Goal: Browse casually

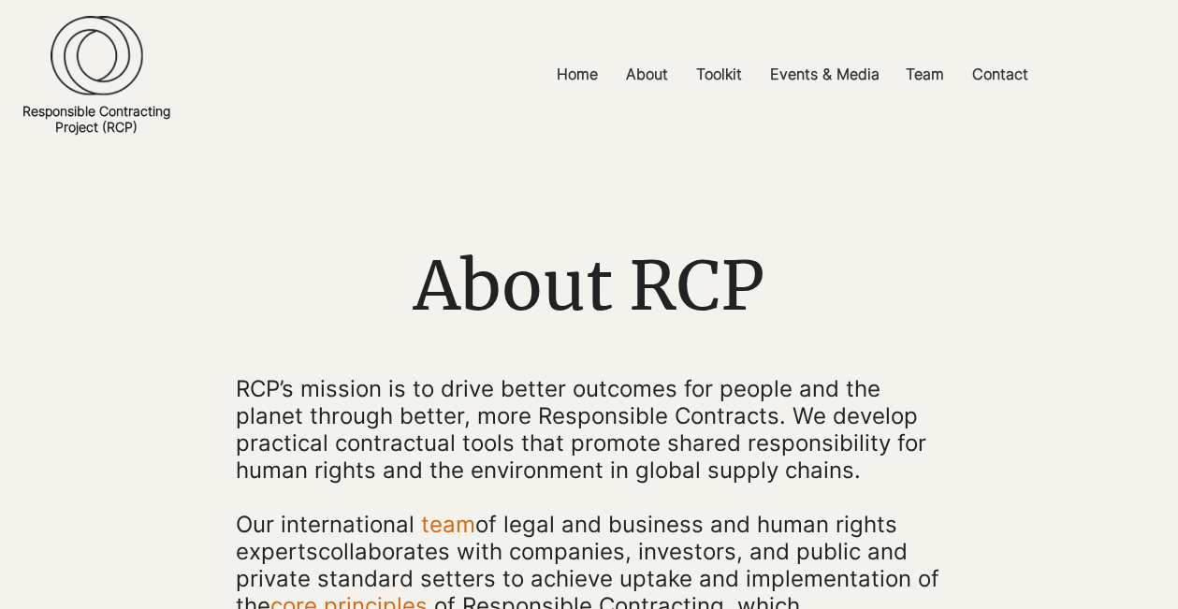
click at [104, 64] on img at bounding box center [97, 55] width 93 height 80
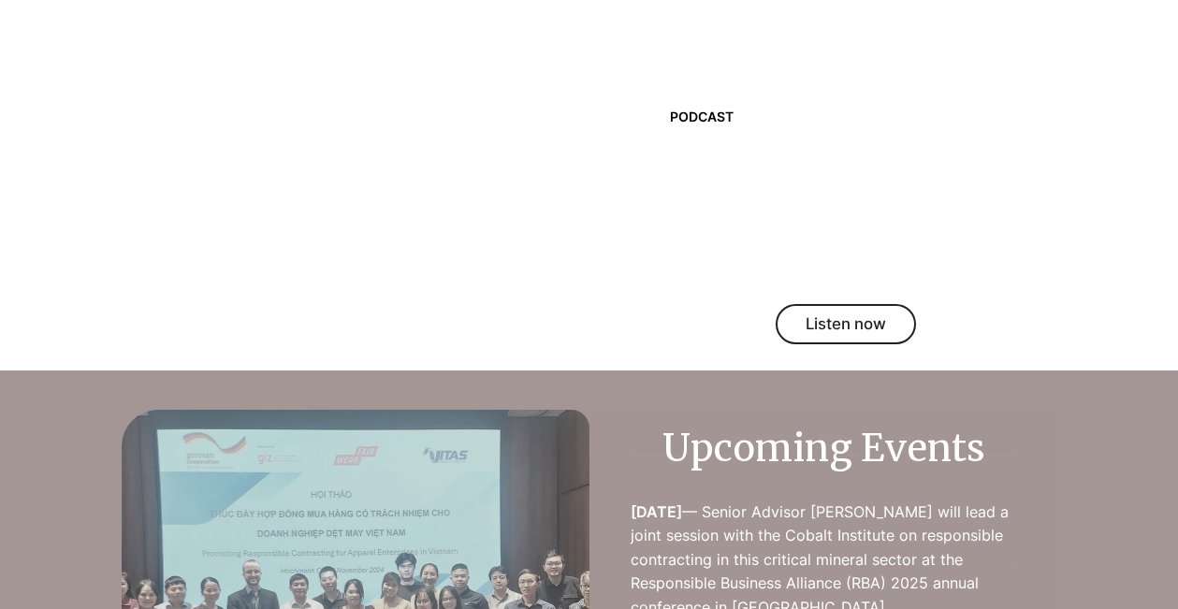
scroll to position [2429, 0]
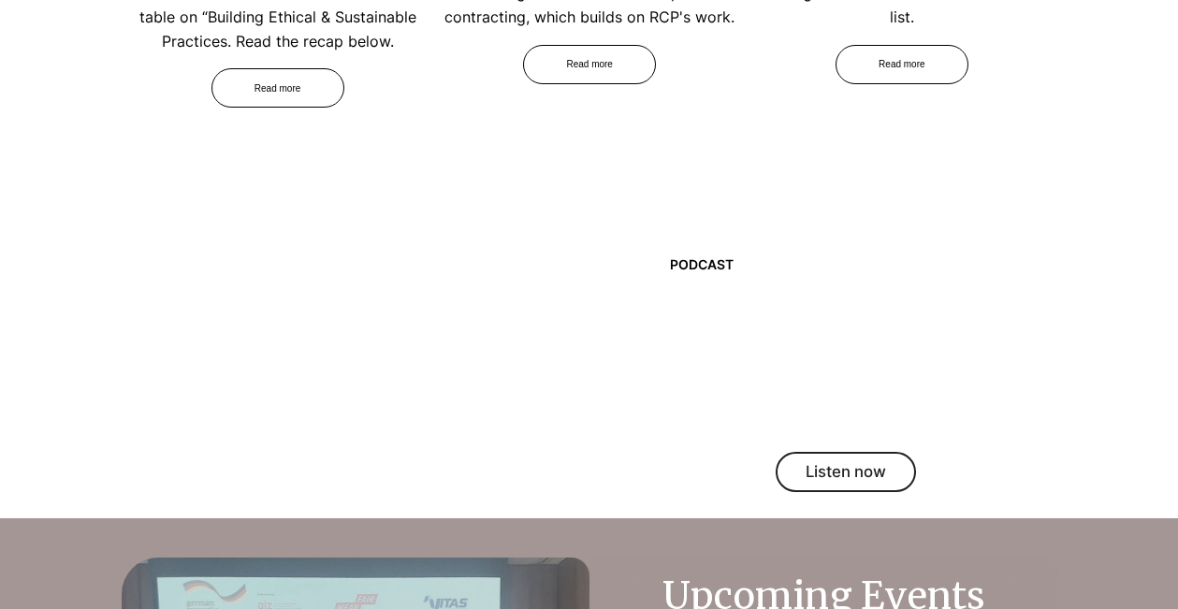
scroll to position [2283, 0]
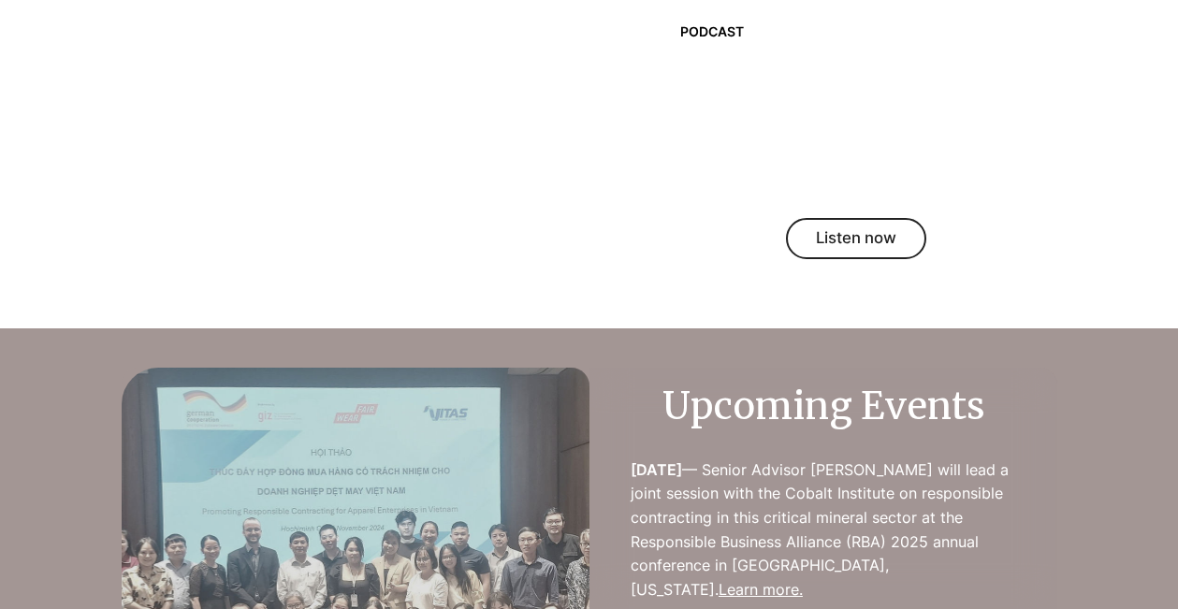
scroll to position [2510, 0]
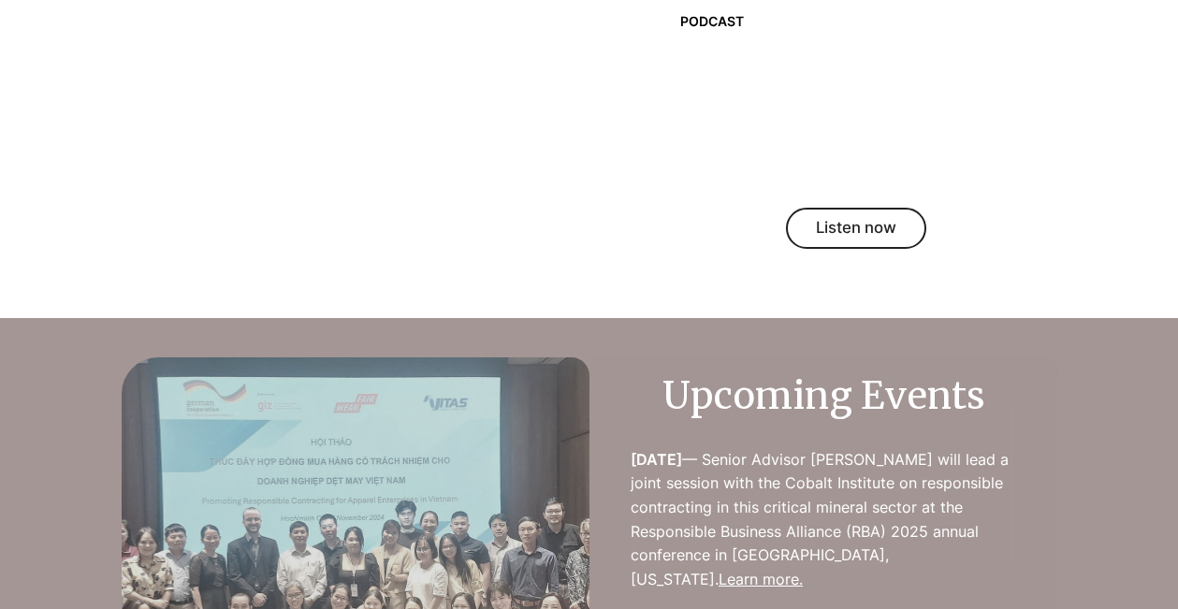
click at [753, 102] on div at bounding box center [864, 130] width 368 height 237
drag, startPoint x: 757, startPoint y: 29, endPoint x: 850, endPoint y: 154, distance: 155.9
click at [850, 154] on div "PODCAST RCP Director [PERSON_NAME] joins The Responsible Supply Chain Show with…" at bounding box center [864, 130] width 368 height 237
click at [774, 156] on div at bounding box center [864, 130] width 368 height 237
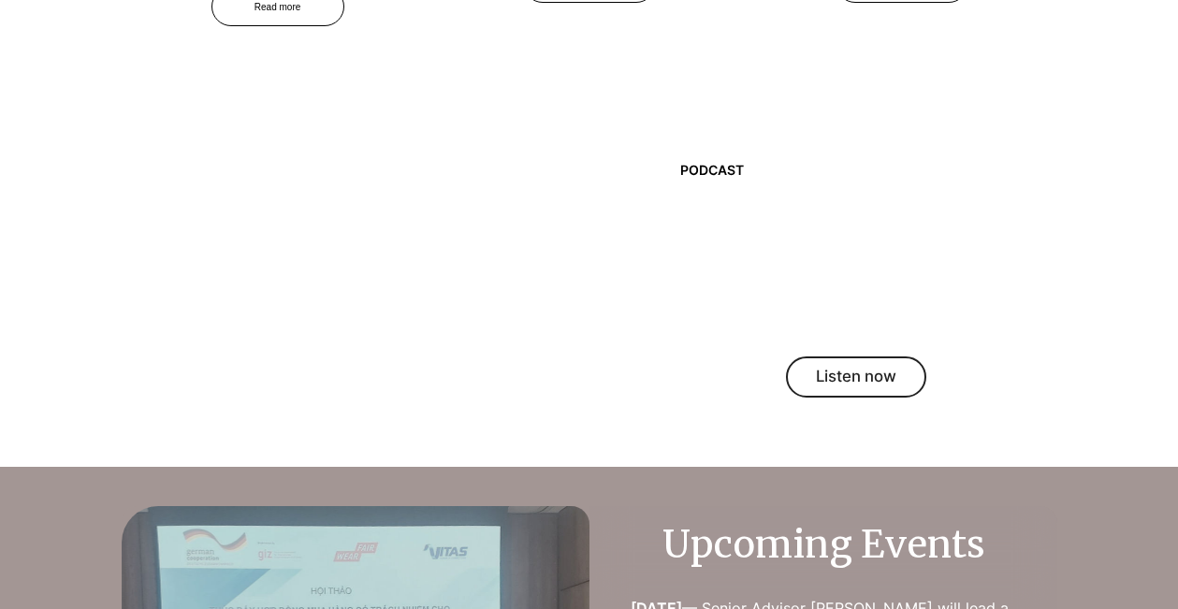
scroll to position [2365, 0]
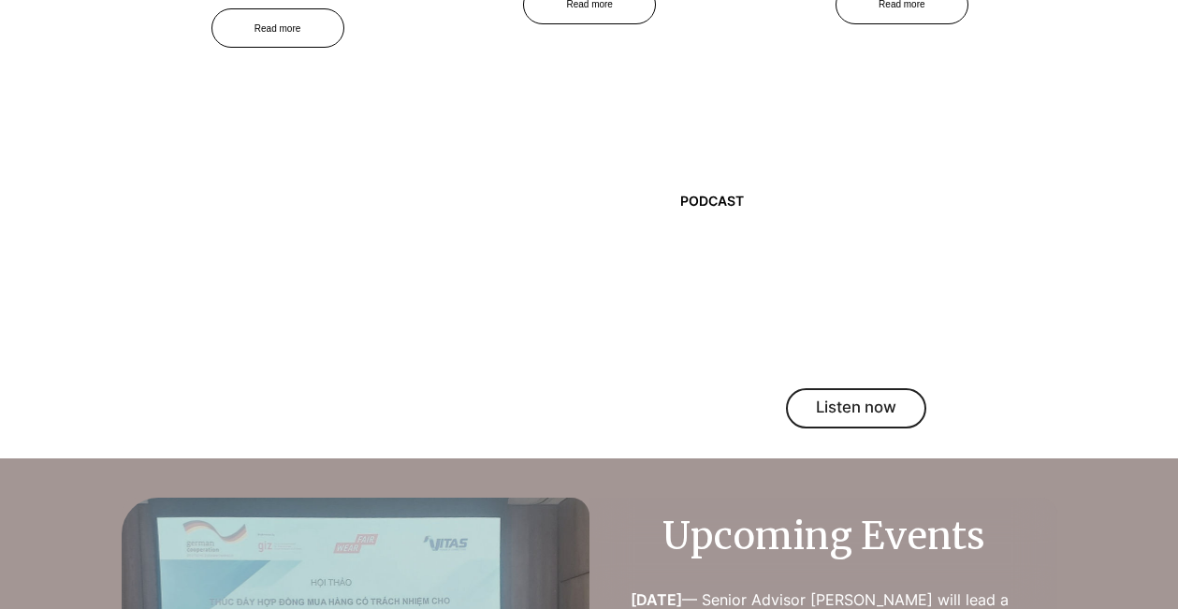
scroll to position [2355, 0]
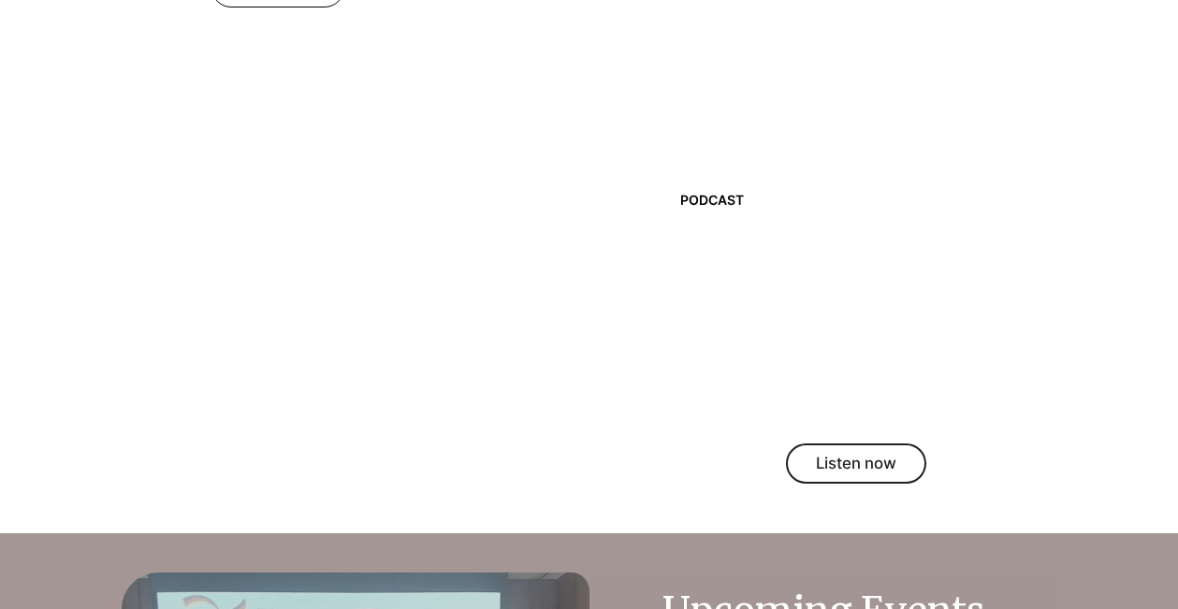
scroll to position [2390, 0]
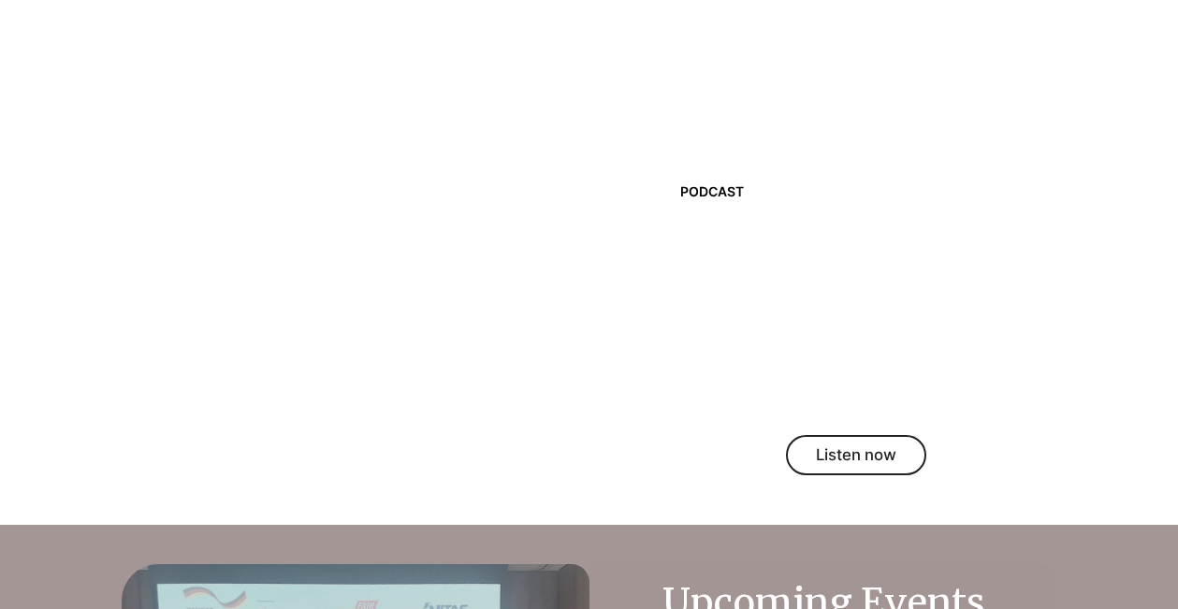
scroll to position [2400, 0]
